Goal: Task Accomplishment & Management: Use online tool/utility

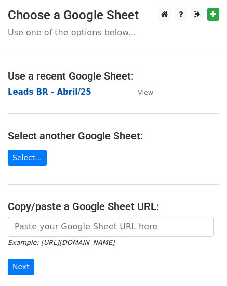
click at [66, 91] on strong "Leads BR - Abril/25" at bounding box center [50, 91] width 84 height 9
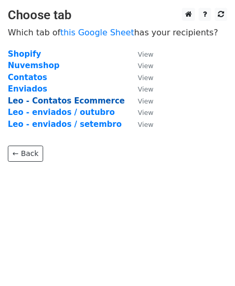
click at [85, 102] on strong "Leo - Contatos Ecommerce" at bounding box center [66, 100] width 117 height 9
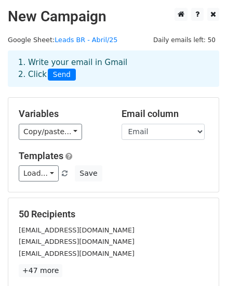
scroll to position [104, 0]
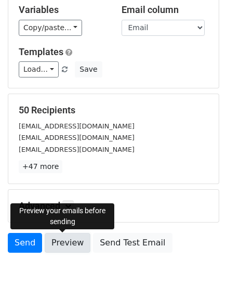
click at [65, 239] on link "Preview" at bounding box center [68, 243] width 46 height 20
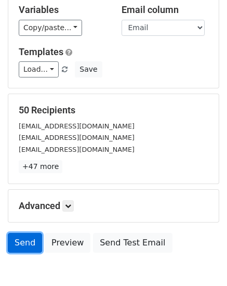
click at [19, 244] on link "Send" at bounding box center [25, 243] width 34 height 20
